Goal: Navigation & Orientation: Find specific page/section

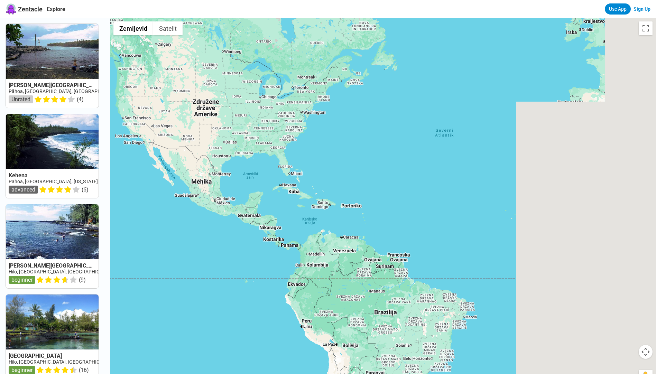
drag, startPoint x: 490, startPoint y: 232, endPoint x: 115, endPoint y: 220, distance: 375.5
click at [115, 220] on div at bounding box center [383, 205] width 546 height 374
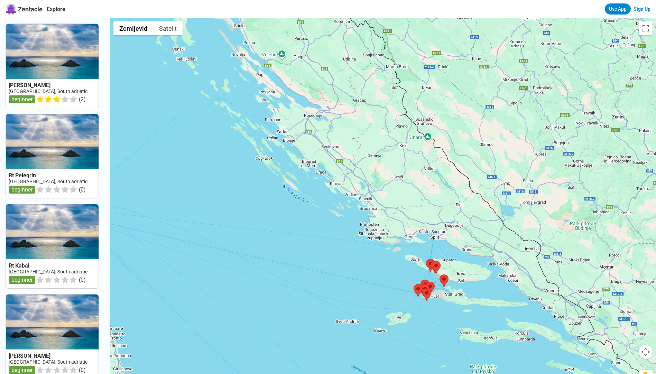
drag, startPoint x: 329, startPoint y: 179, endPoint x: 380, endPoint y: 264, distance: 98.3
click at [380, 264] on div at bounding box center [383, 205] width 546 height 374
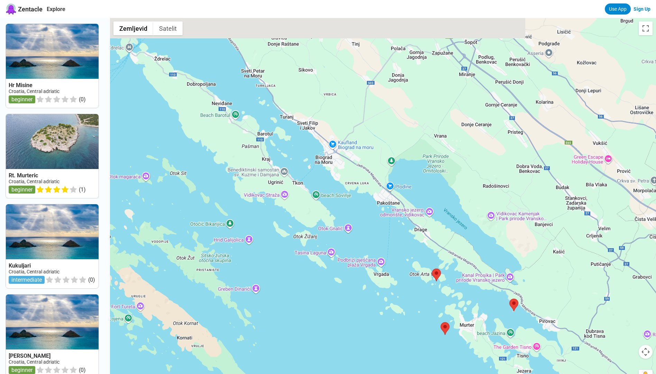
drag, startPoint x: 276, startPoint y: 142, endPoint x: 341, endPoint y: 307, distance: 178.1
click at [341, 307] on div at bounding box center [383, 205] width 546 height 374
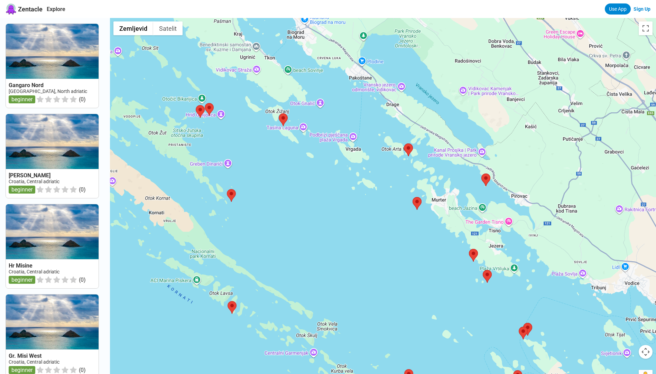
drag, startPoint x: 424, startPoint y: 340, endPoint x: 396, endPoint y: 209, distance: 133.7
click at [396, 209] on div at bounding box center [383, 205] width 546 height 374
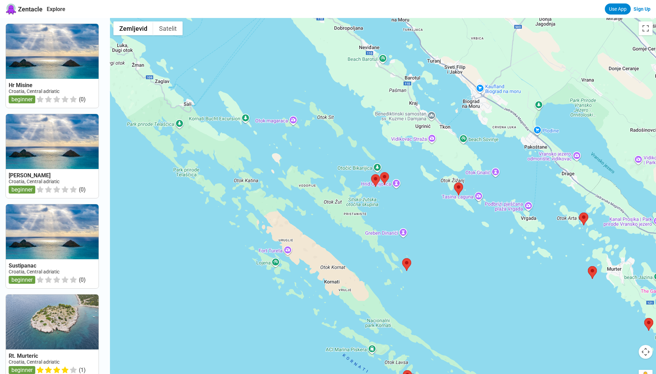
drag, startPoint x: 262, startPoint y: 241, endPoint x: 437, endPoint y: 312, distance: 189.1
click at [437, 312] on div at bounding box center [383, 205] width 546 height 374
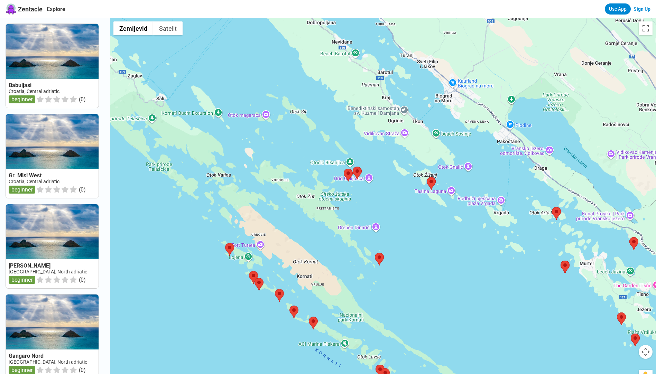
drag, startPoint x: 360, startPoint y: 272, endPoint x: 333, endPoint y: 263, distance: 28.7
click at [333, 263] on div at bounding box center [383, 205] width 546 height 374
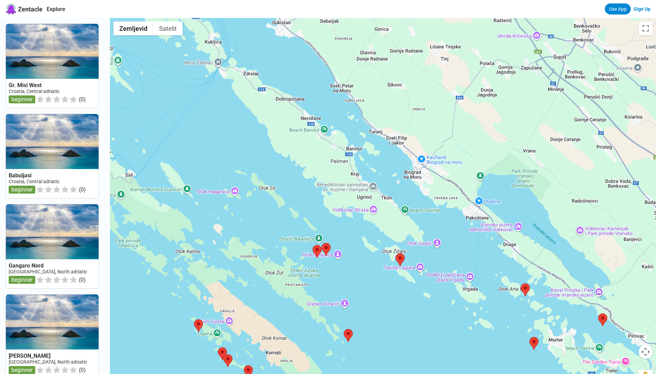
drag, startPoint x: 390, startPoint y: 196, endPoint x: 358, endPoint y: 273, distance: 83.1
click at [358, 273] on div at bounding box center [383, 205] width 546 height 374
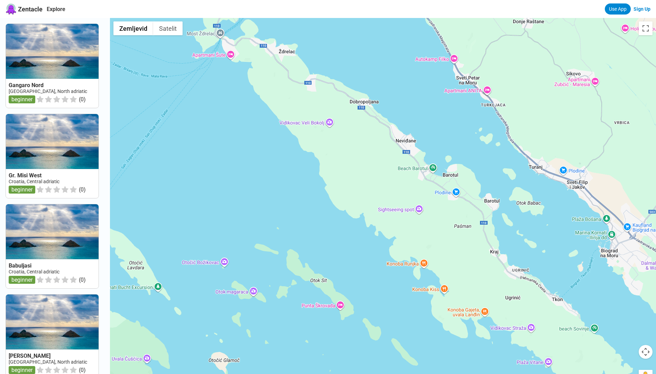
drag, startPoint x: 241, startPoint y: 140, endPoint x: 391, endPoint y: 298, distance: 218.3
click at [391, 298] on div at bounding box center [383, 205] width 546 height 374
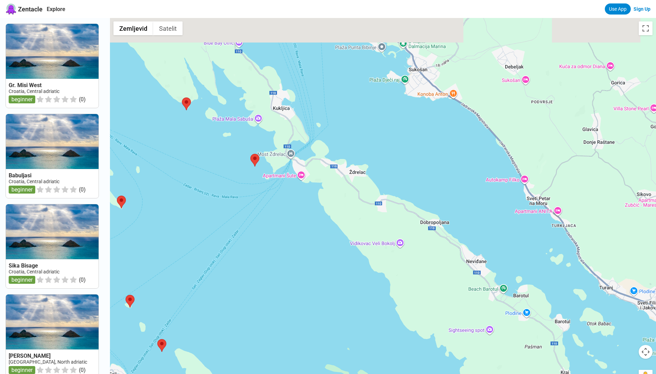
drag, startPoint x: 248, startPoint y: 129, endPoint x: 318, endPoint y: 251, distance: 140.9
click at [318, 251] on div at bounding box center [383, 205] width 546 height 374
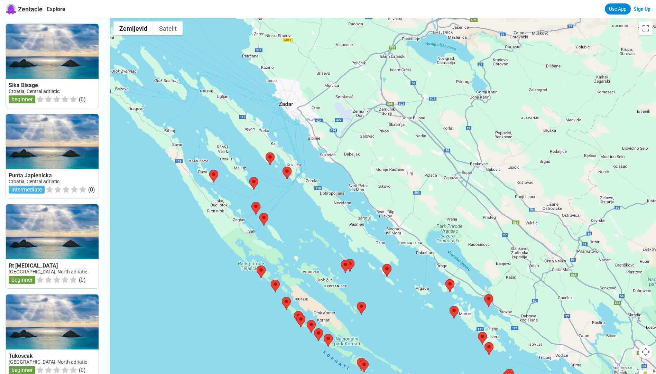
drag, startPoint x: 325, startPoint y: 322, endPoint x: 308, endPoint y: 239, distance: 85.0
click at [308, 239] on div at bounding box center [383, 205] width 546 height 374
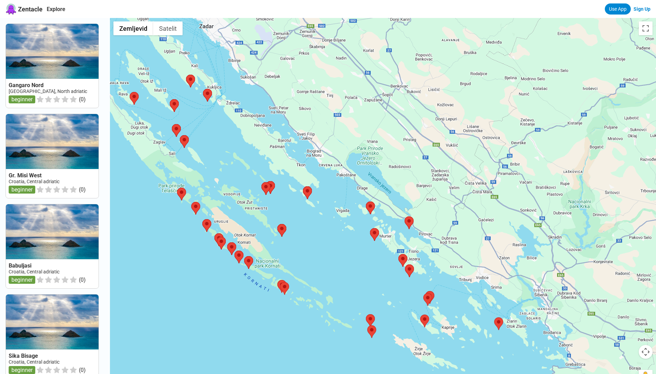
drag, startPoint x: 440, startPoint y: 351, endPoint x: 357, endPoint y: 272, distance: 114.9
click at [357, 272] on div at bounding box center [383, 205] width 546 height 374
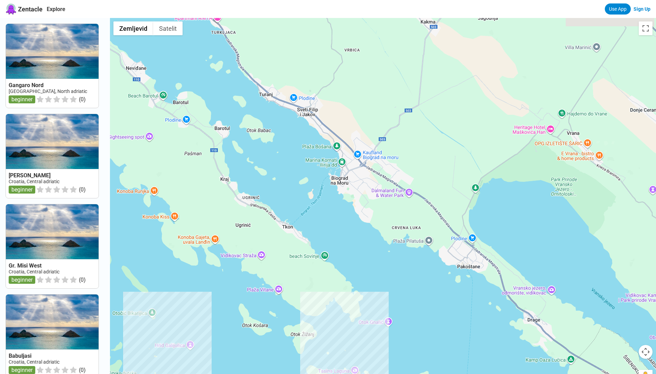
drag, startPoint x: 290, startPoint y: 103, endPoint x: 315, endPoint y: 214, distance: 114.4
click at [315, 214] on div at bounding box center [383, 205] width 546 height 374
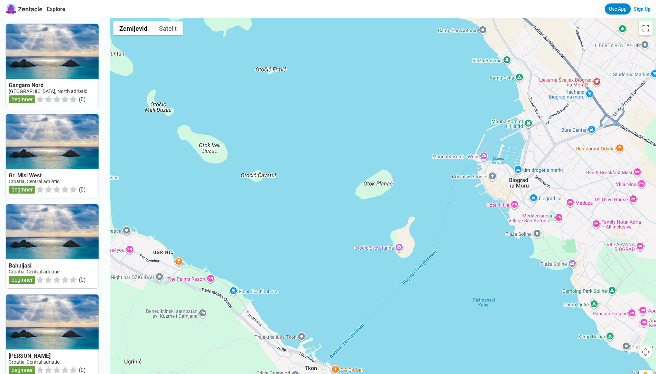
drag, startPoint x: 250, startPoint y: 155, endPoint x: 369, endPoint y: 269, distance: 165.3
click at [369, 269] on div at bounding box center [383, 205] width 546 height 374
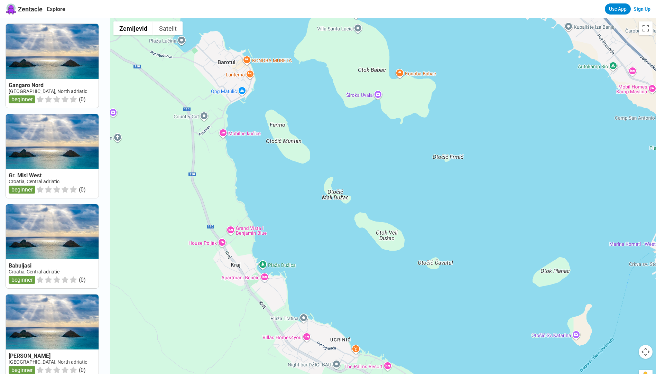
drag, startPoint x: 195, startPoint y: 195, endPoint x: 354, endPoint y: 278, distance: 178.7
click at [354, 278] on div at bounding box center [383, 205] width 546 height 374
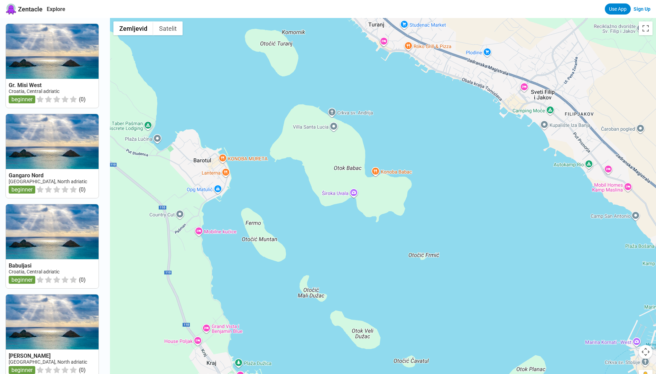
drag, startPoint x: 373, startPoint y: 200, endPoint x: 348, endPoint y: 302, distance: 104.6
click at [348, 302] on div at bounding box center [383, 205] width 546 height 374
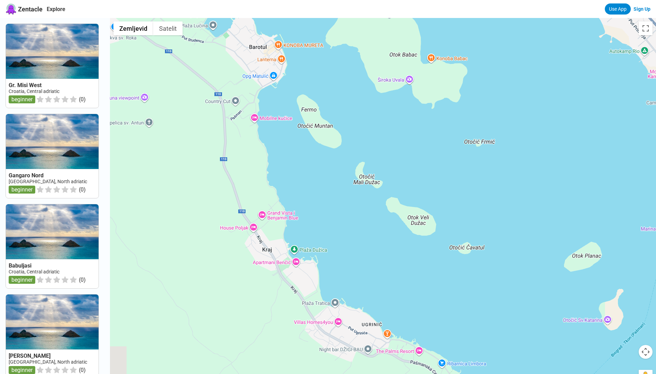
drag, startPoint x: 296, startPoint y: 206, endPoint x: 353, endPoint y: 24, distance: 191.0
click at [353, 24] on div at bounding box center [383, 205] width 546 height 374
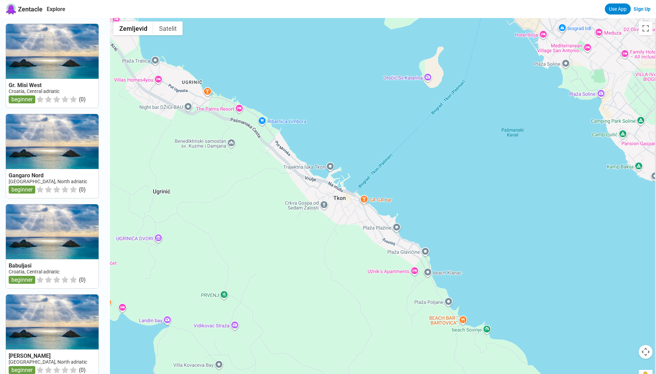
drag, startPoint x: 491, startPoint y: 254, endPoint x: 311, endPoint y: 99, distance: 238.2
click at [311, 99] on div at bounding box center [383, 205] width 546 height 374
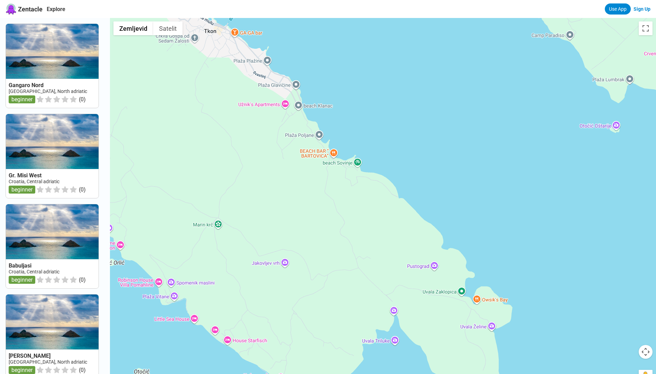
drag, startPoint x: 495, startPoint y: 270, endPoint x: 364, endPoint y: 100, distance: 214.6
click at [364, 100] on div at bounding box center [383, 205] width 546 height 374
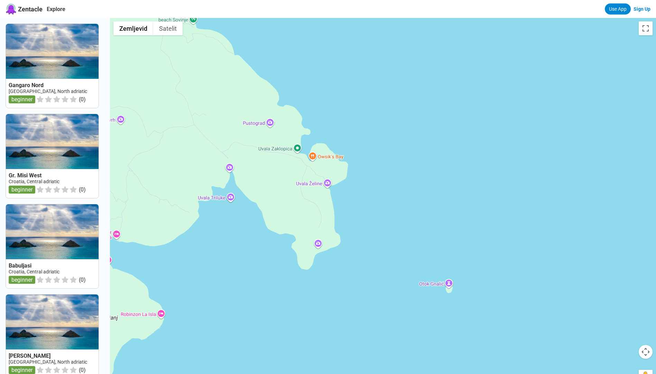
drag, startPoint x: 498, startPoint y: 253, endPoint x: 333, endPoint y: 110, distance: 218.8
click at [333, 110] on div at bounding box center [383, 205] width 546 height 374
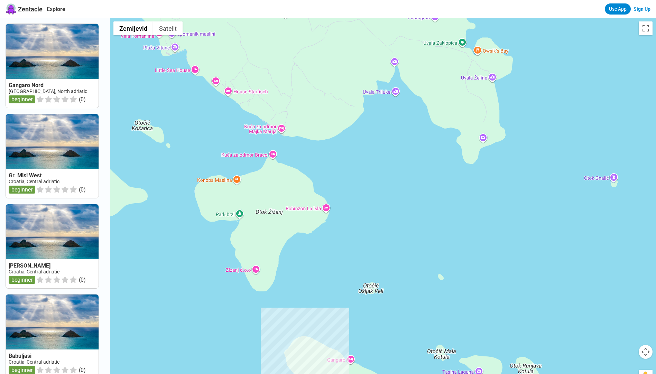
drag, startPoint x: 281, startPoint y: 284, endPoint x: 447, endPoint y: 178, distance: 196.9
click at [447, 178] on div at bounding box center [383, 205] width 546 height 374
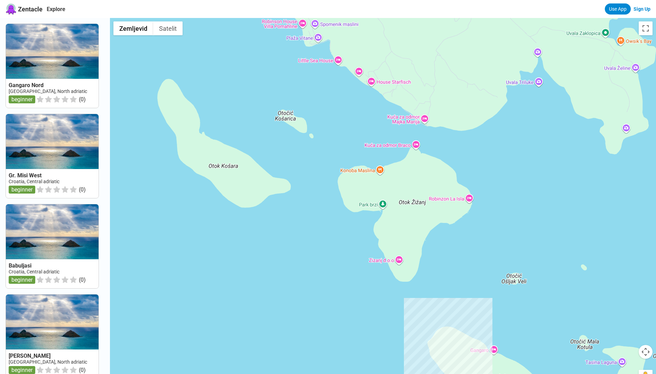
drag, startPoint x: 205, startPoint y: 146, endPoint x: 348, endPoint y: 137, distance: 143.1
click at [348, 137] on div at bounding box center [383, 205] width 546 height 374
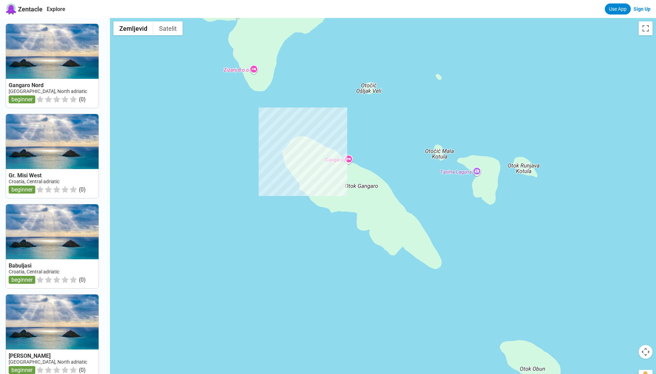
drag, startPoint x: 335, startPoint y: 277, endPoint x: 187, endPoint y: 83, distance: 243.7
click at [187, 83] on div at bounding box center [383, 205] width 546 height 374
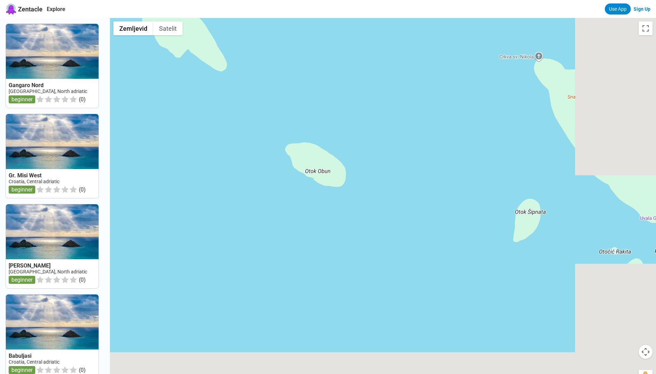
drag, startPoint x: 489, startPoint y: 269, endPoint x: 279, endPoint y: 81, distance: 282.5
click at [279, 81] on div at bounding box center [383, 205] width 546 height 374
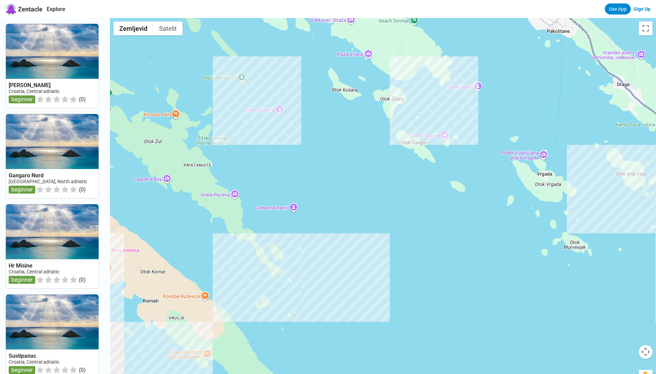
drag, startPoint x: 280, startPoint y: 300, endPoint x: 455, endPoint y: 272, distance: 177.5
click at [455, 272] on div at bounding box center [383, 205] width 546 height 374
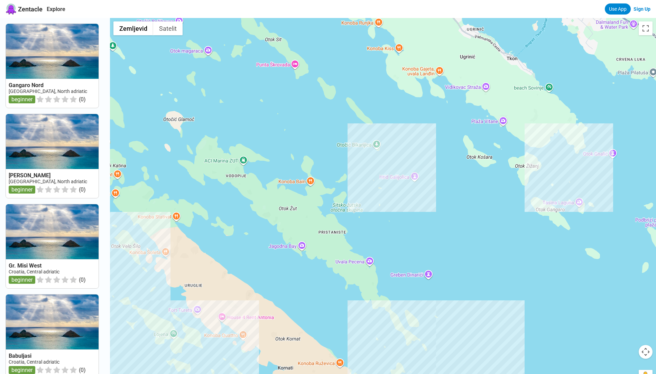
drag, startPoint x: 240, startPoint y: 241, endPoint x: 367, endPoint y: 309, distance: 143.5
click at [367, 309] on div at bounding box center [383, 205] width 546 height 374
